Goal: Browse casually

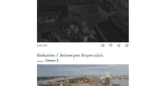
scroll to position [276, 0]
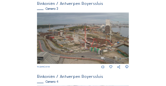
click at [77, 47] on img at bounding box center [83, 38] width 92 height 52
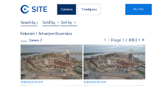
click at [65, 8] on div "Cameras" at bounding box center [66, 9] width 19 height 11
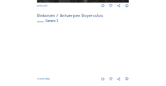
scroll to position [276, 0]
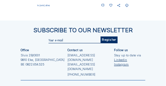
scroll to position [416, 0]
